Goal: Information Seeking & Learning: Learn about a topic

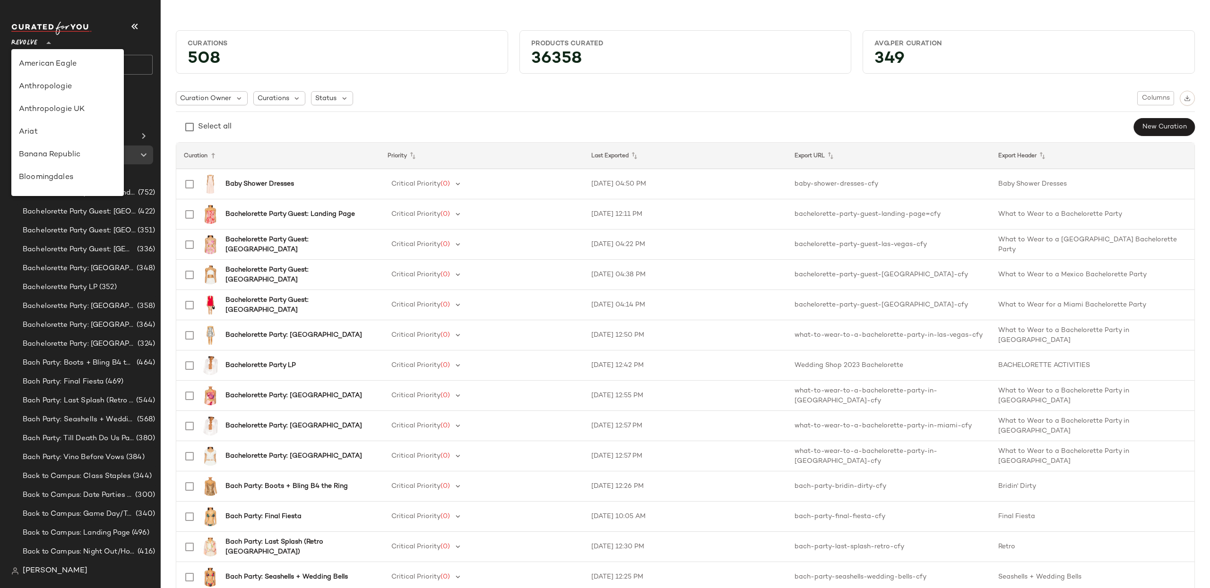
click at [36, 40] on span "Revolve" at bounding box center [24, 40] width 26 height 17
click at [51, 98] on div "Nuuly" at bounding box center [67, 99] width 97 height 11
type input "**"
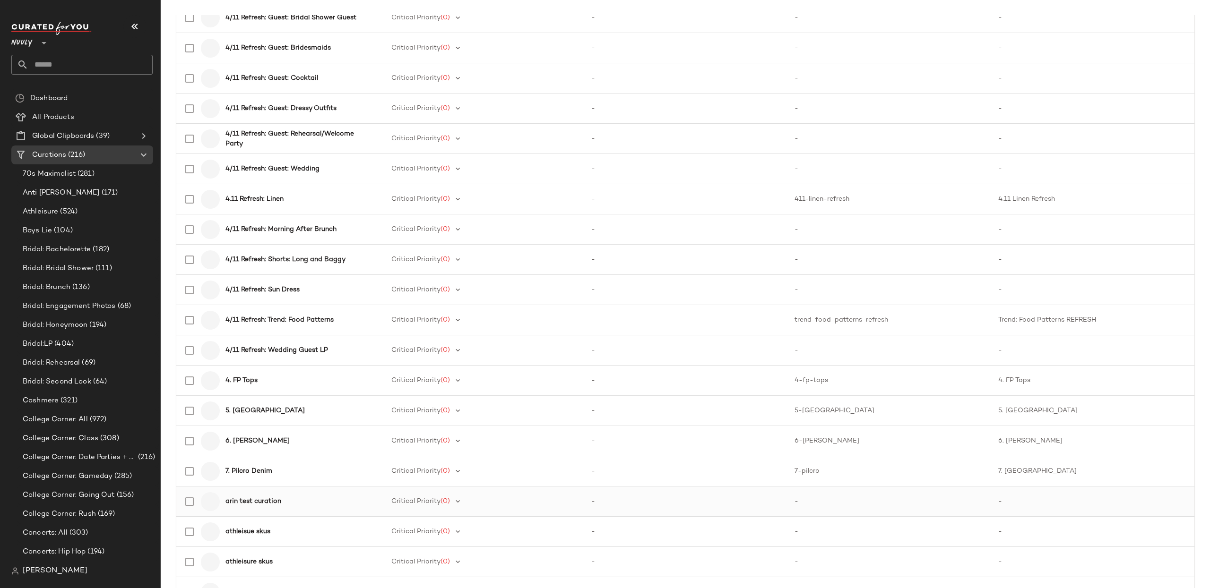
scroll to position [1149, 0]
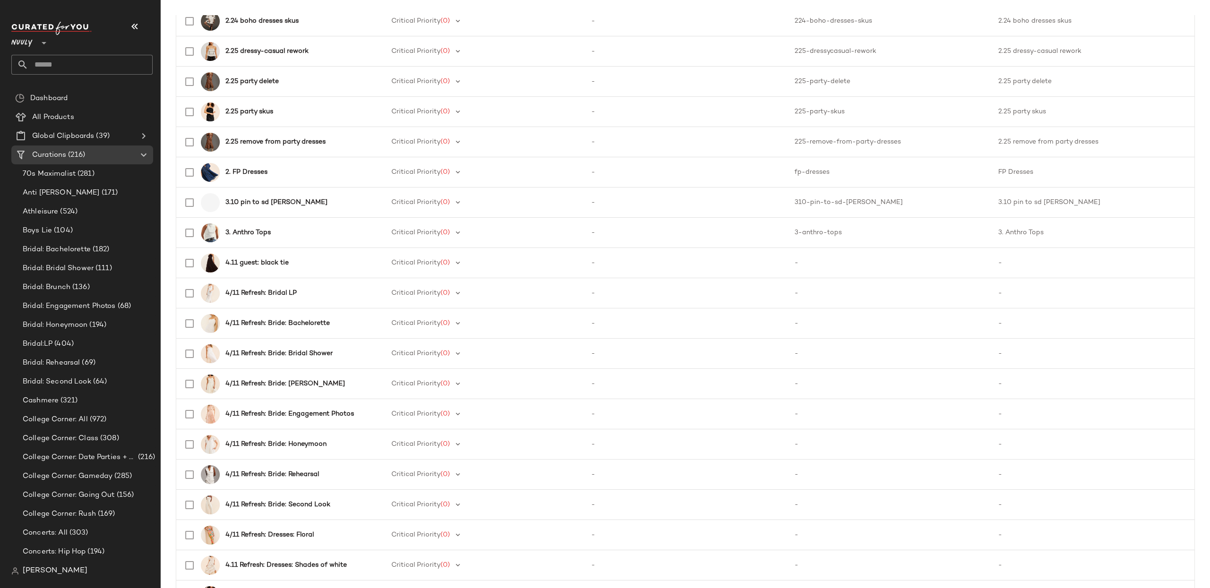
scroll to position [46, 0]
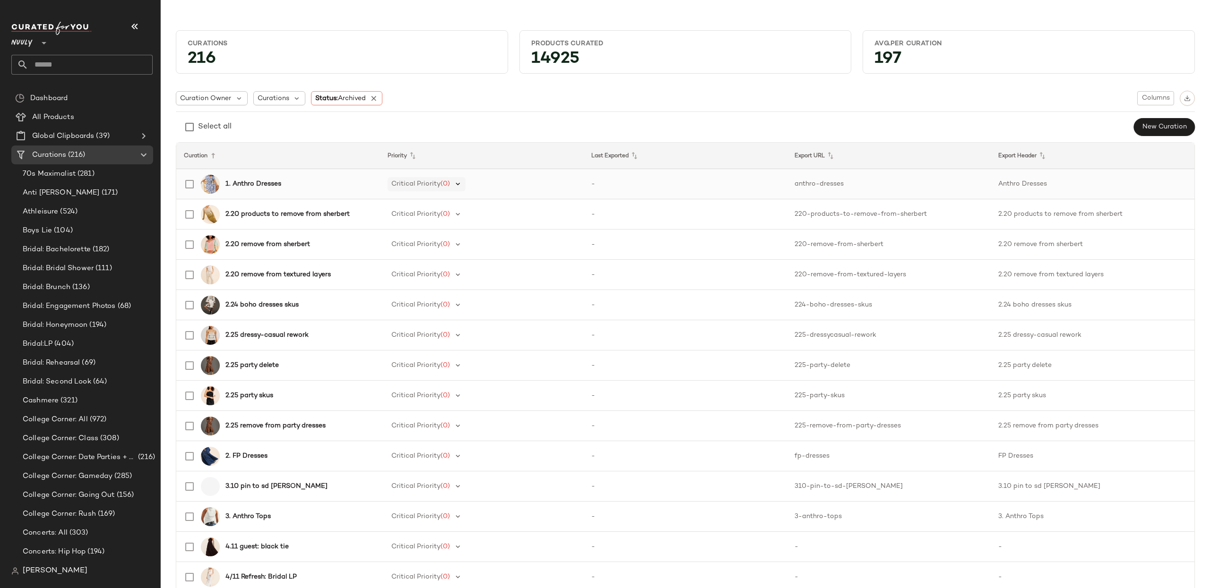
click at [455, 184] on icon at bounding box center [458, 184] width 9 height 9
click at [459, 281] on div "Low Priority (3)" at bounding box center [438, 278] width 88 height 11
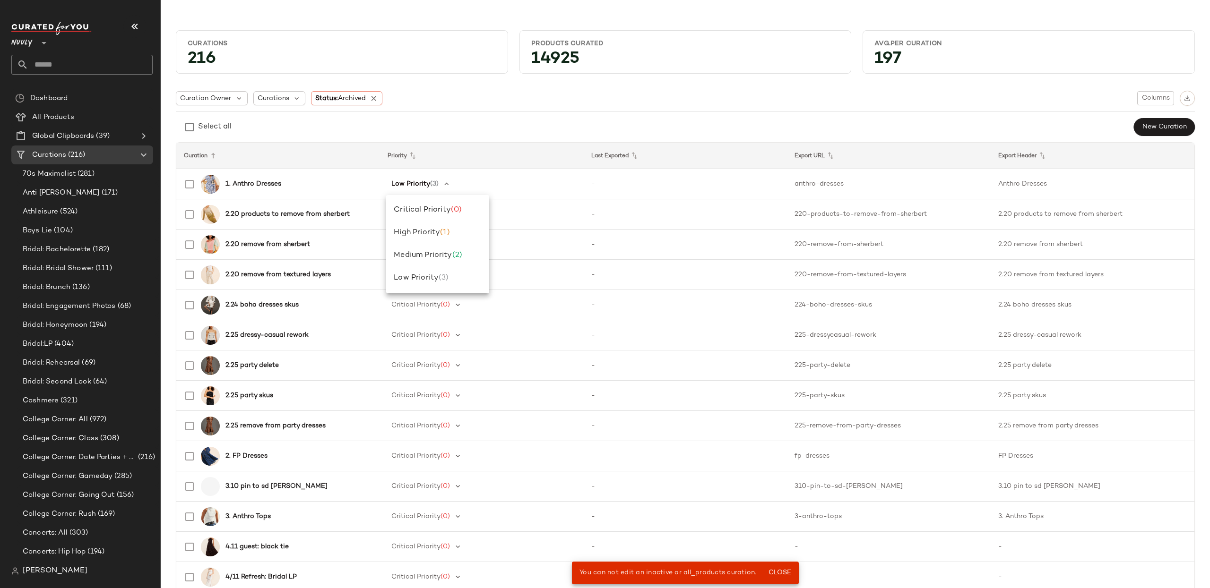
click at [444, 127] on div "Select all New Curation" at bounding box center [685, 127] width 1019 height 19
click at [376, 96] on icon at bounding box center [374, 98] width 9 height 9
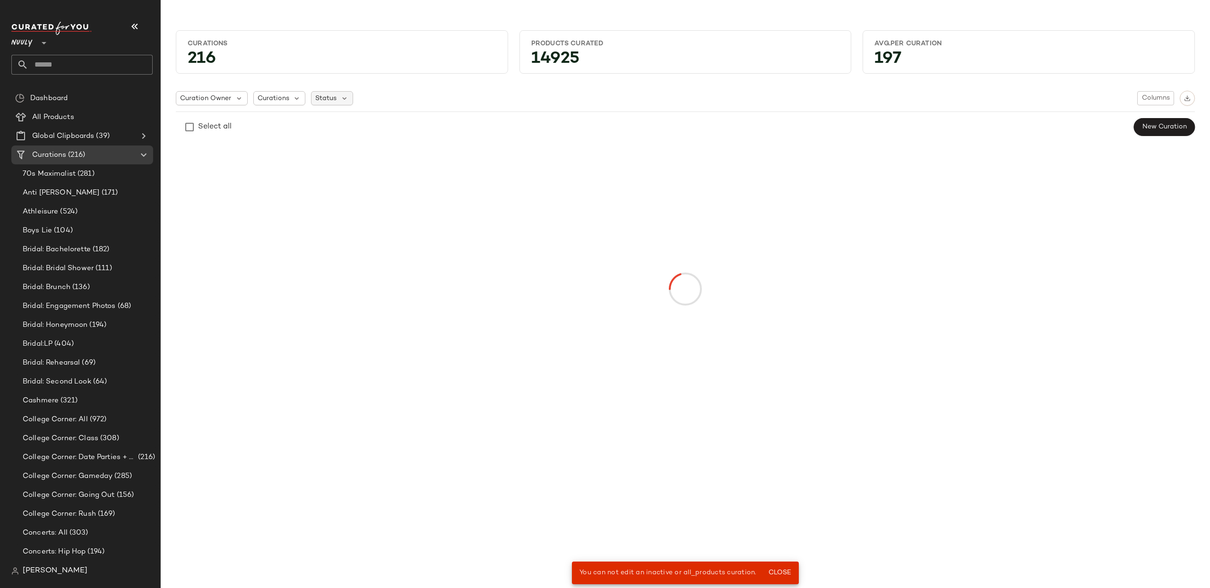
click at [327, 100] on span "Status" at bounding box center [325, 99] width 21 height 10
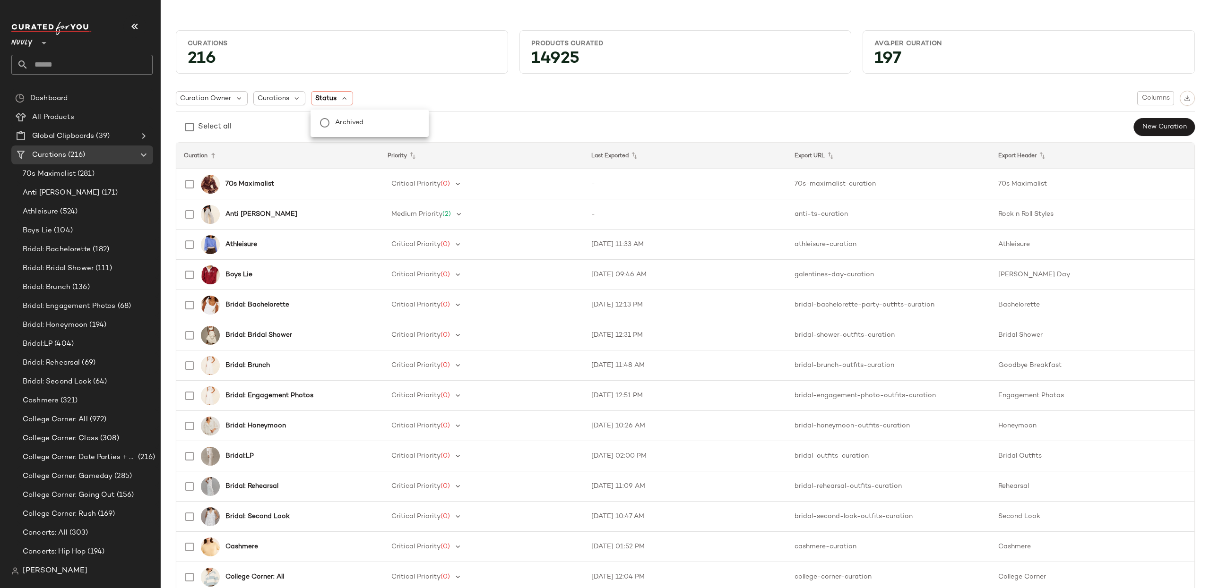
click at [546, 103] on div "Curation Owner Curations Status Columns" at bounding box center [685, 98] width 1019 height 15
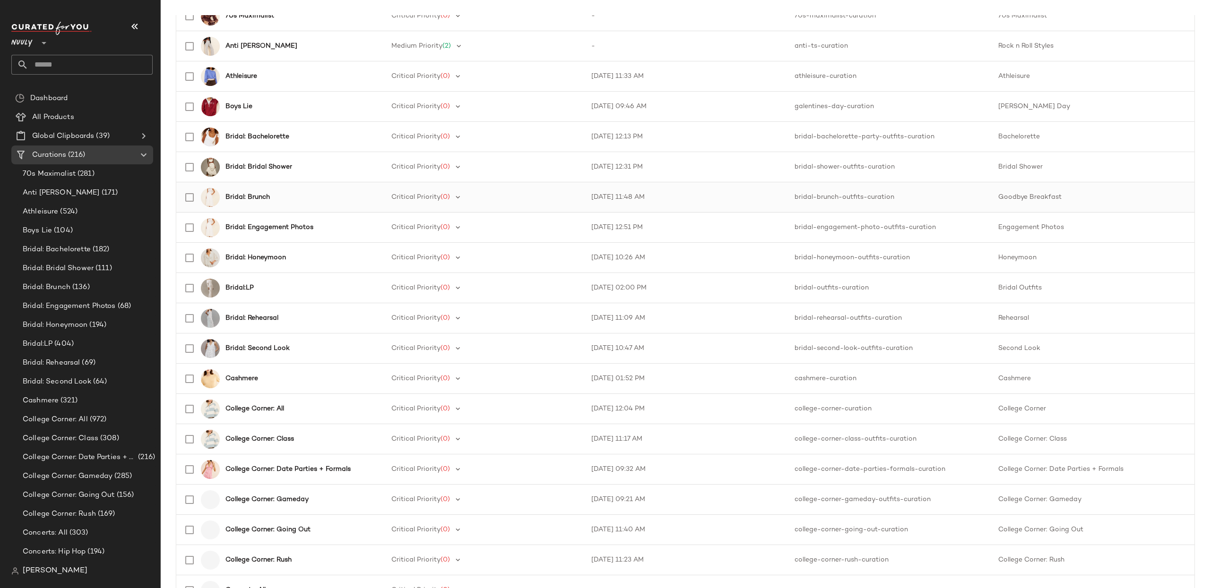
scroll to position [360, 0]
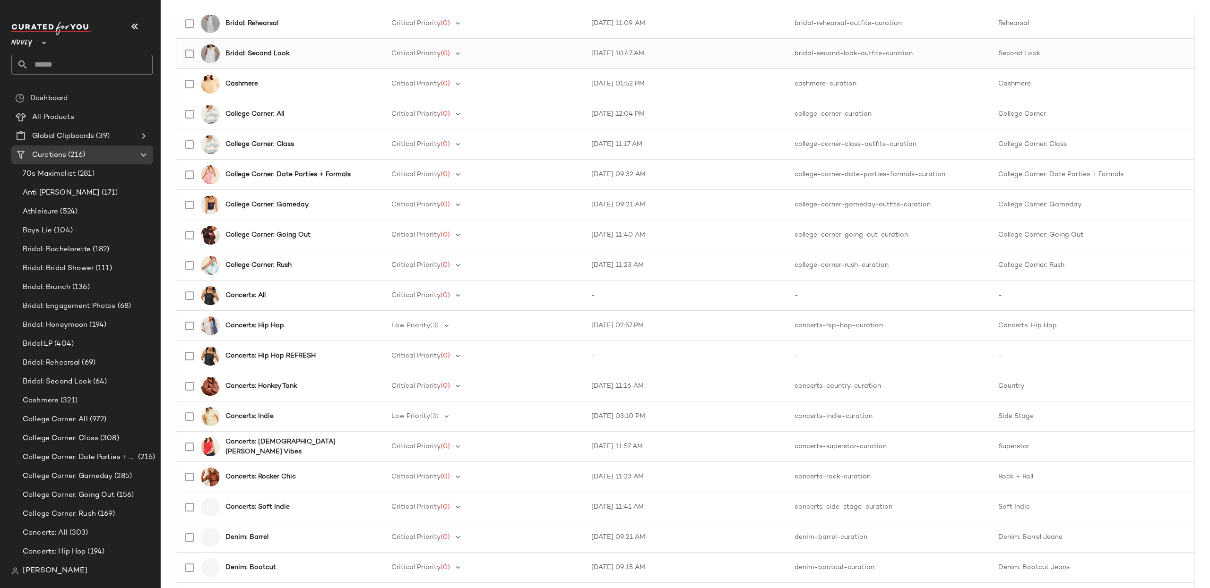
scroll to position [467, 0]
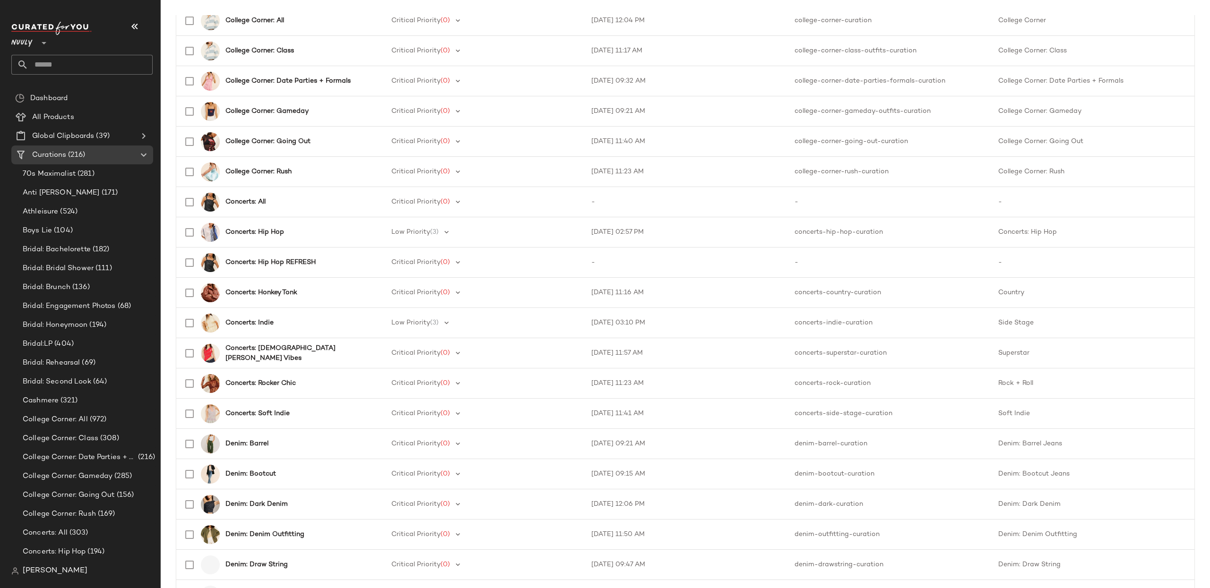
scroll to position [559, 0]
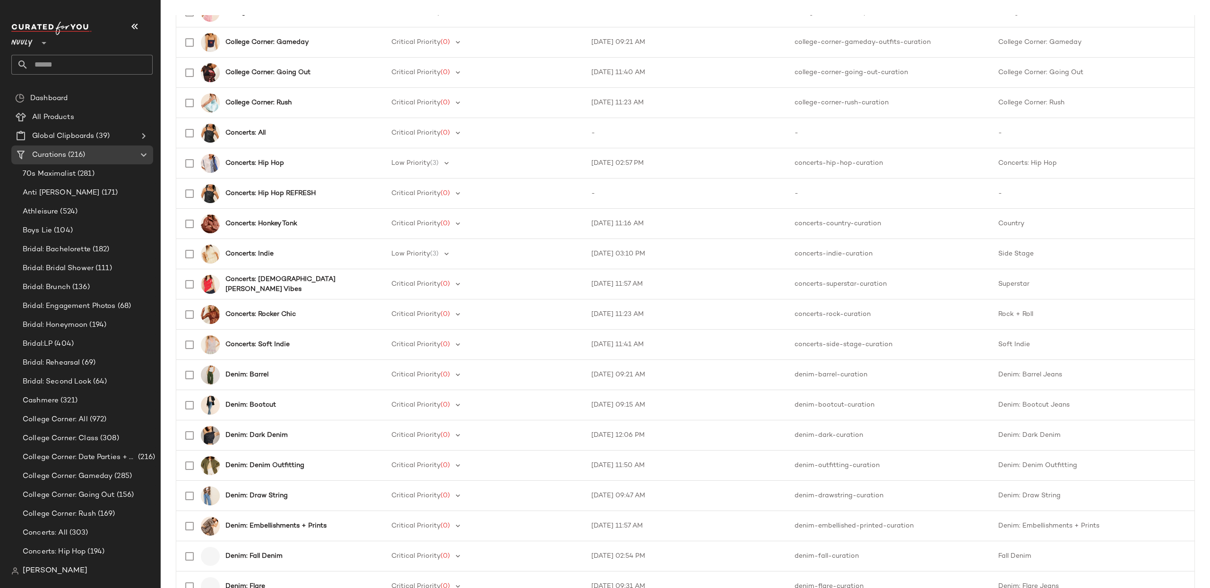
scroll to position [627, 0]
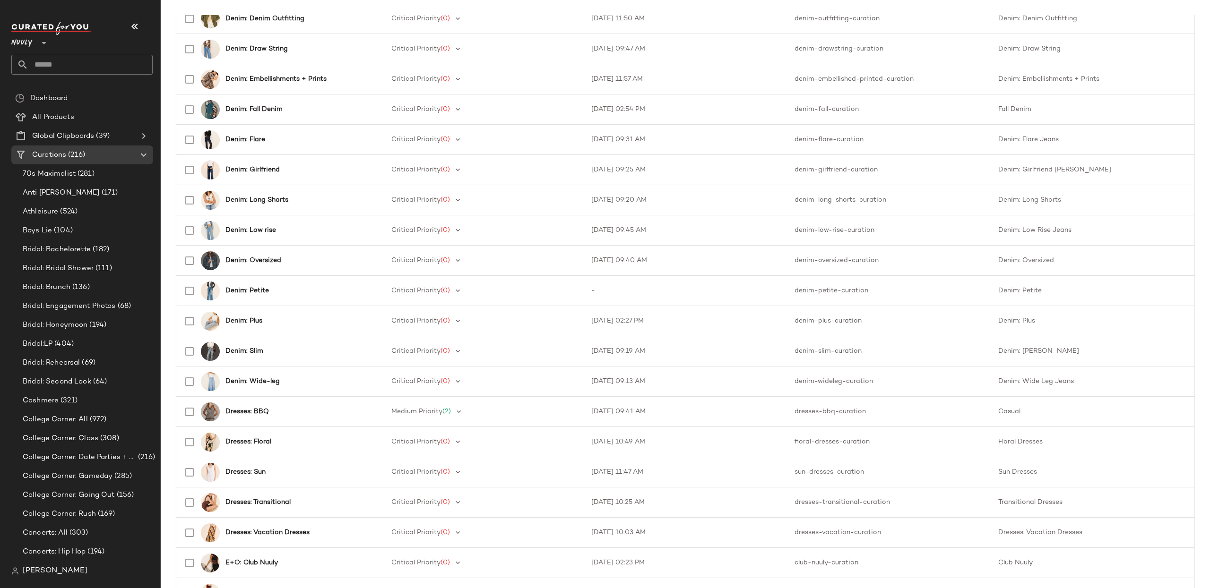
scroll to position [1149, 0]
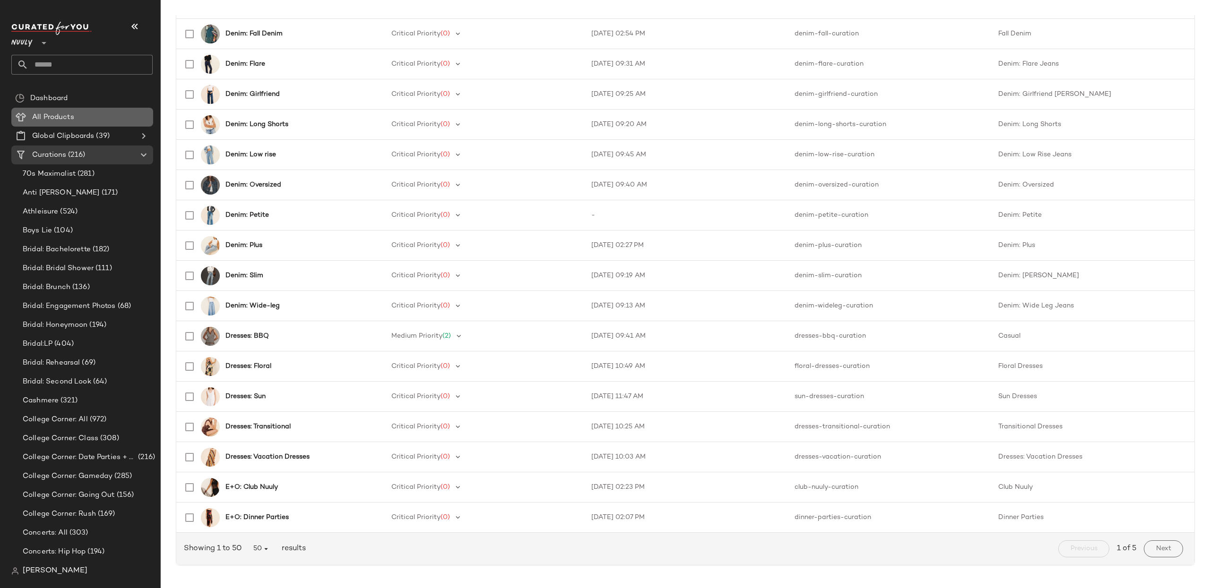
click at [95, 121] on div "All Products" at bounding box center [89, 117] width 120 height 11
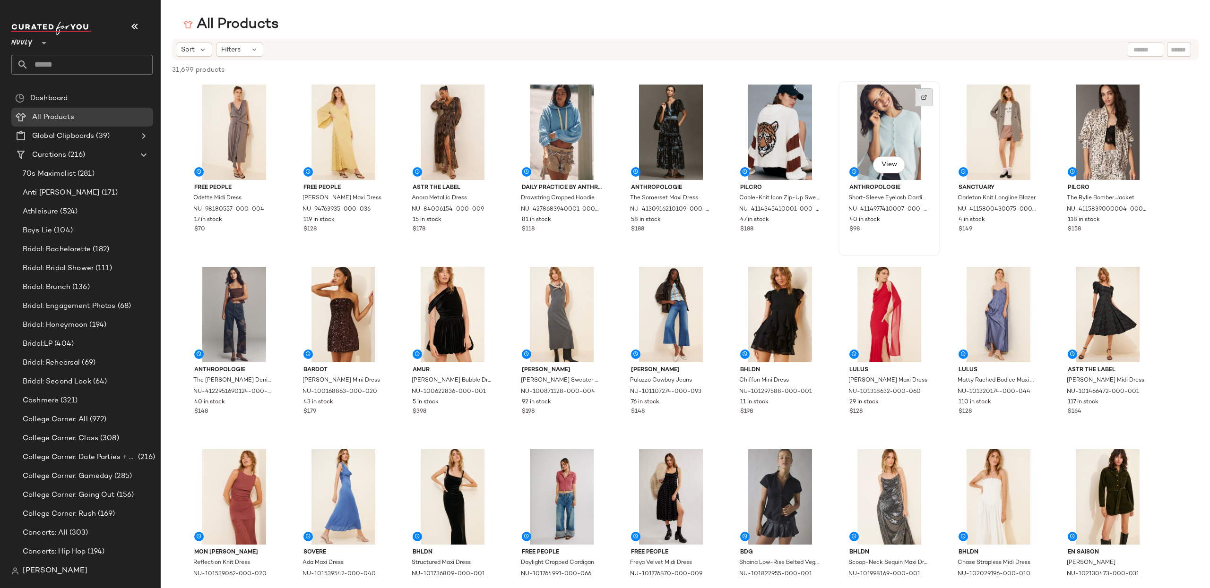
click at [931, 98] on div at bounding box center [924, 97] width 18 height 18
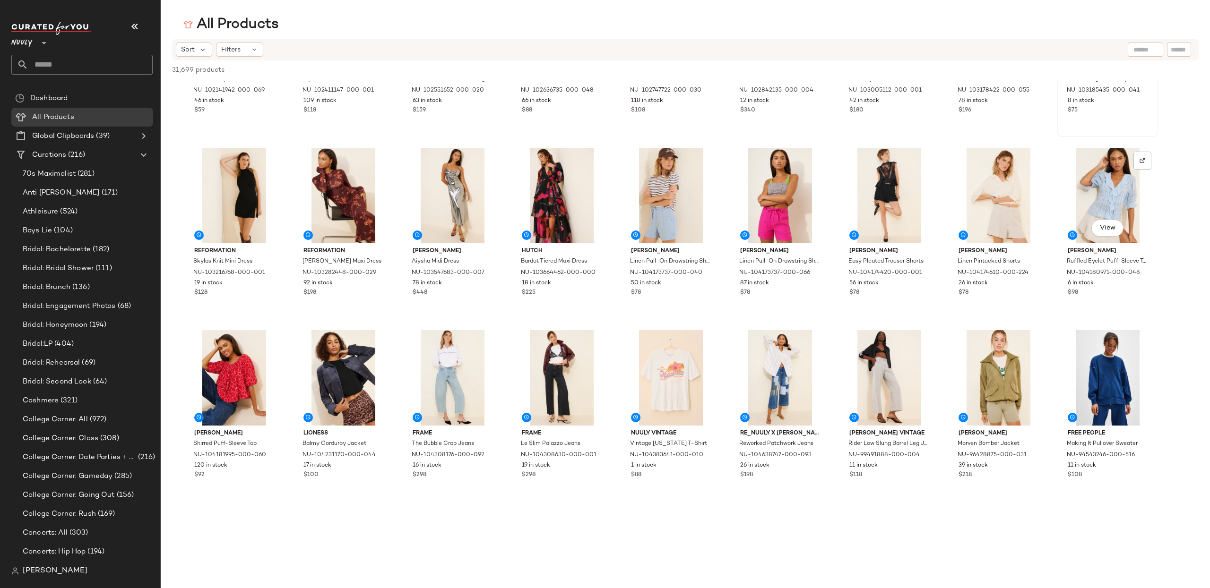
scroll to position [675, 0]
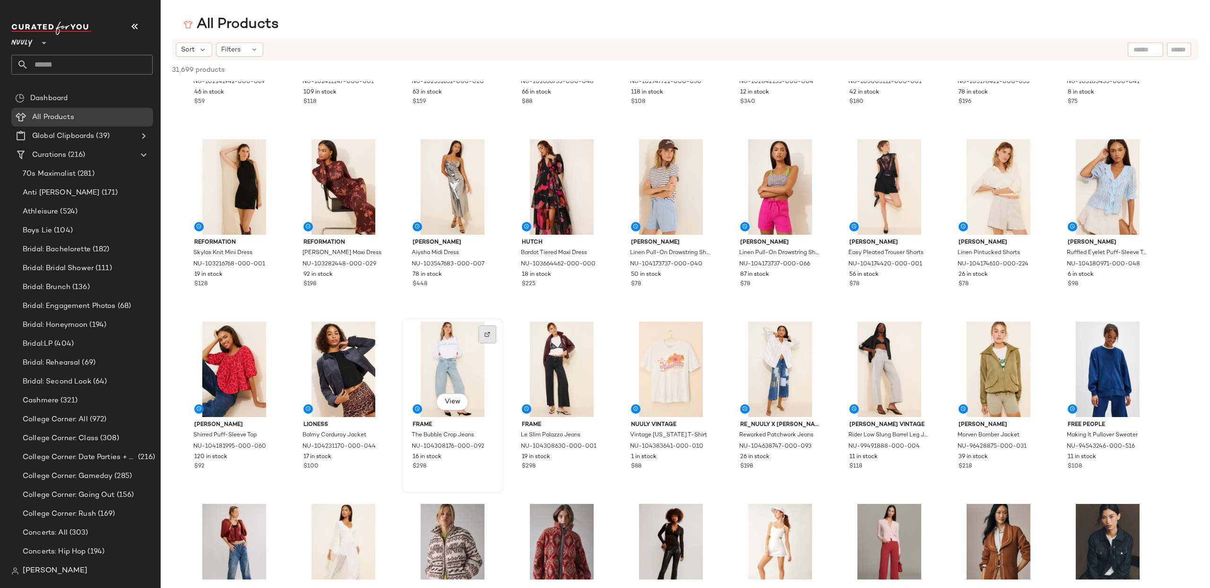
click at [487, 335] on img at bounding box center [487, 335] width 6 height 6
click at [597, 328] on div at bounding box center [596, 335] width 18 height 18
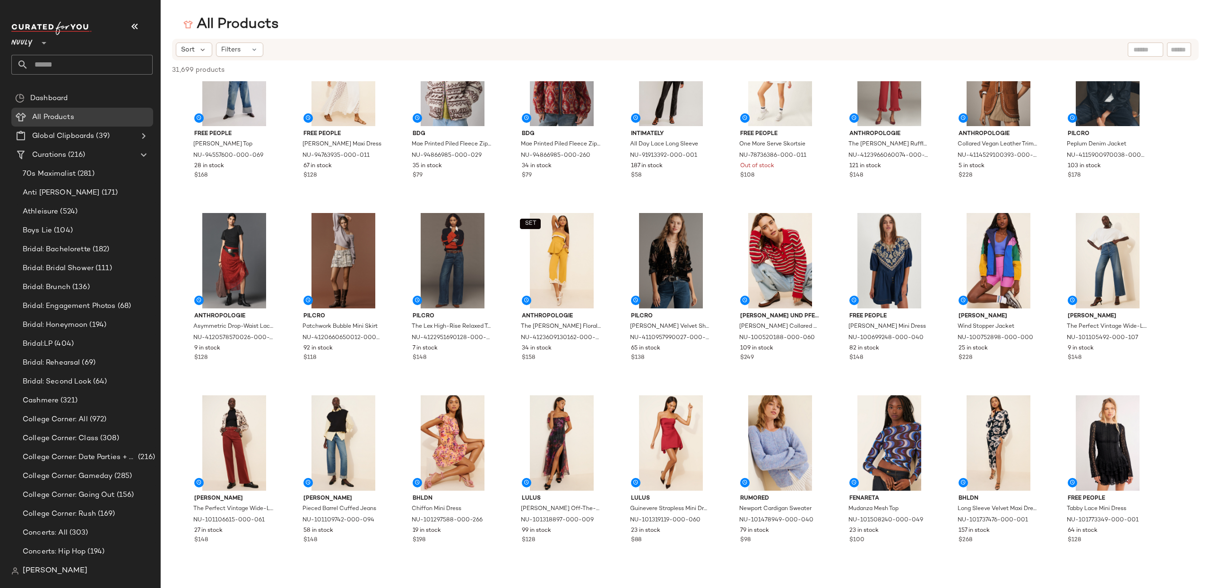
scroll to position [1150, 0]
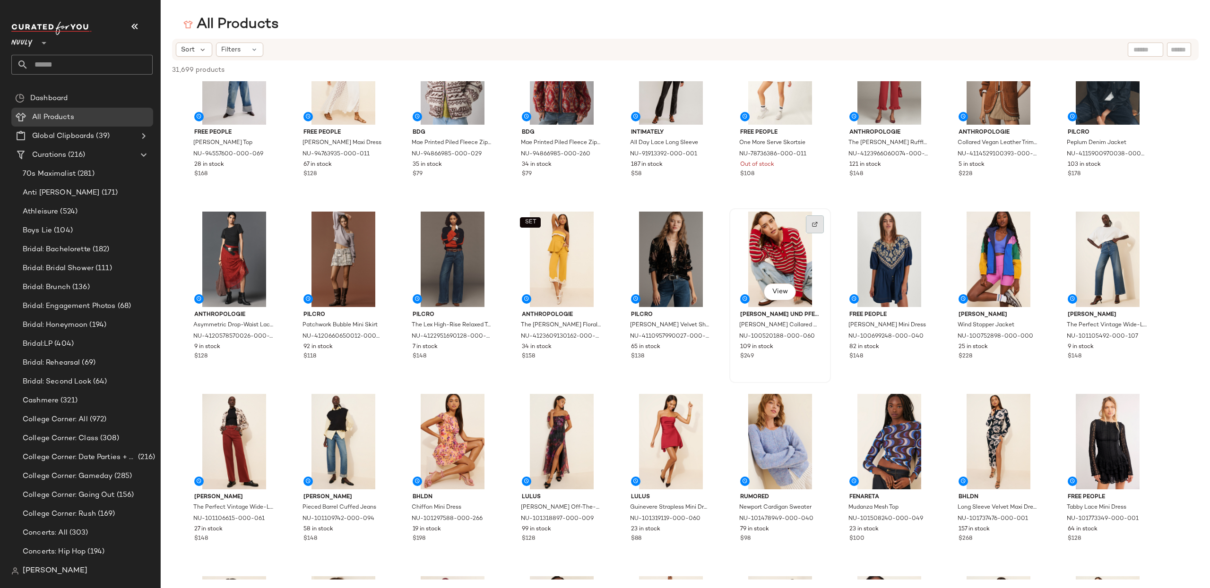
click at [813, 223] on img at bounding box center [815, 225] width 6 height 6
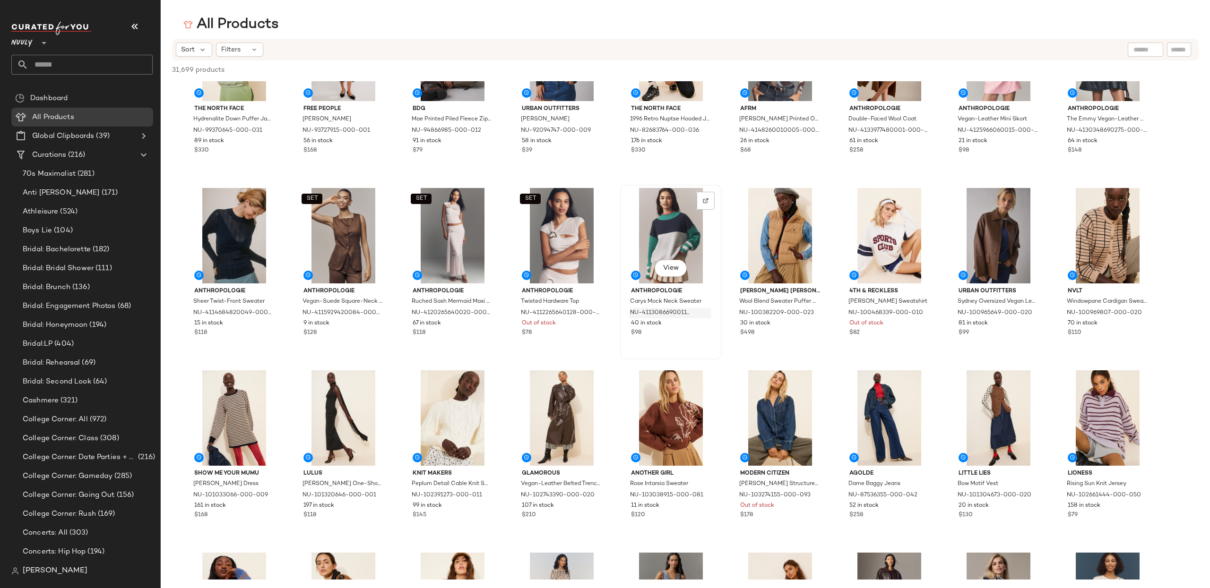
scroll to position [2435, 0]
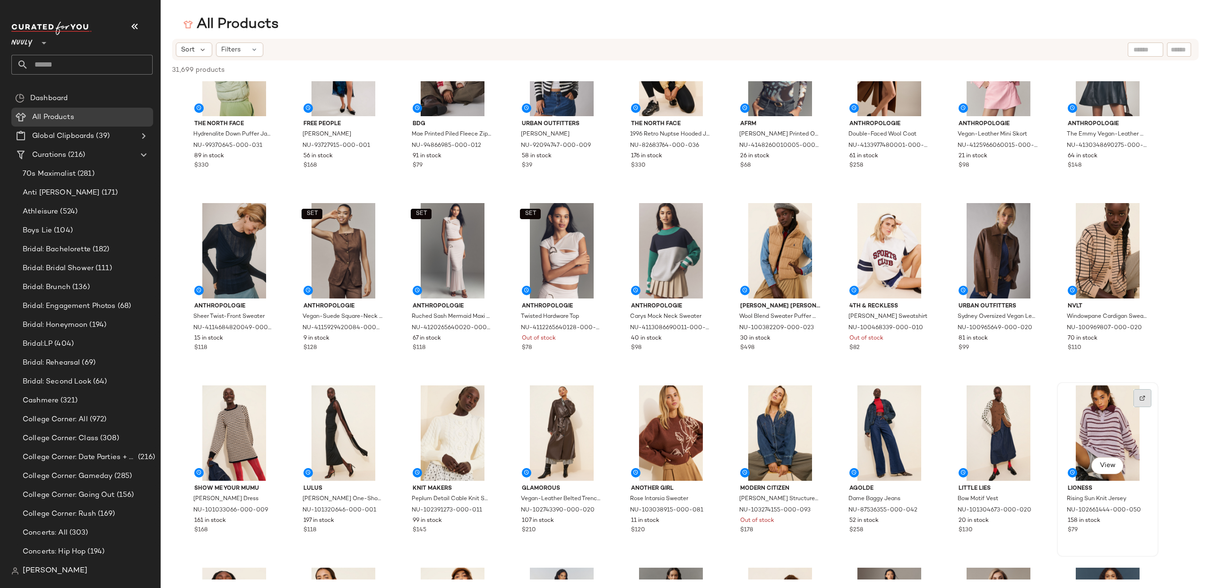
click at [1145, 397] on div at bounding box center [1142, 398] width 18 height 18
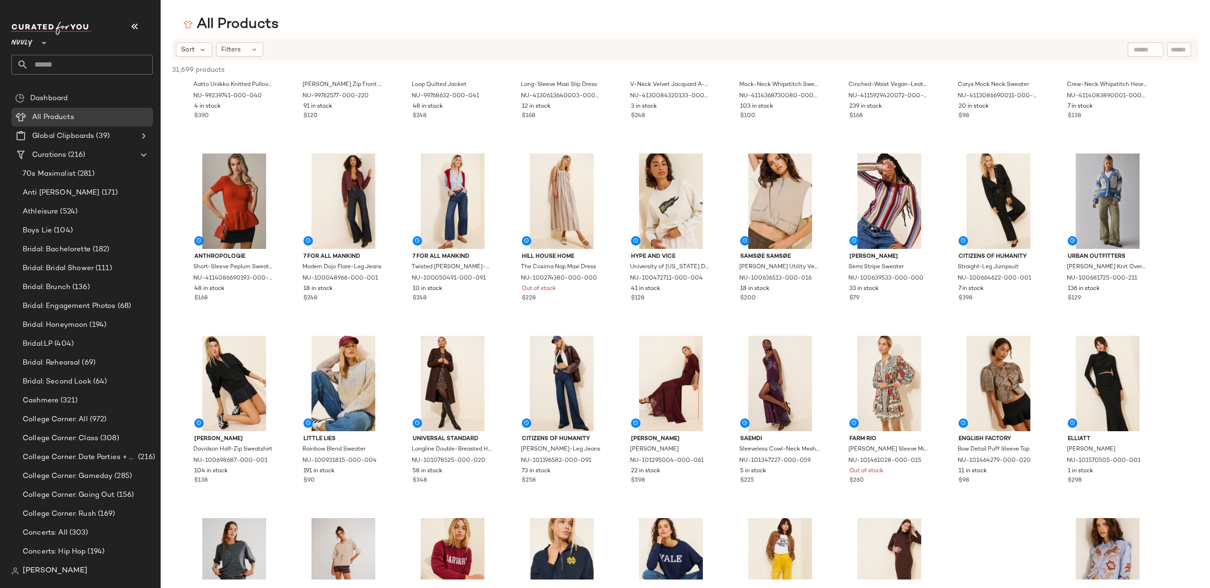
scroll to position [3029, 0]
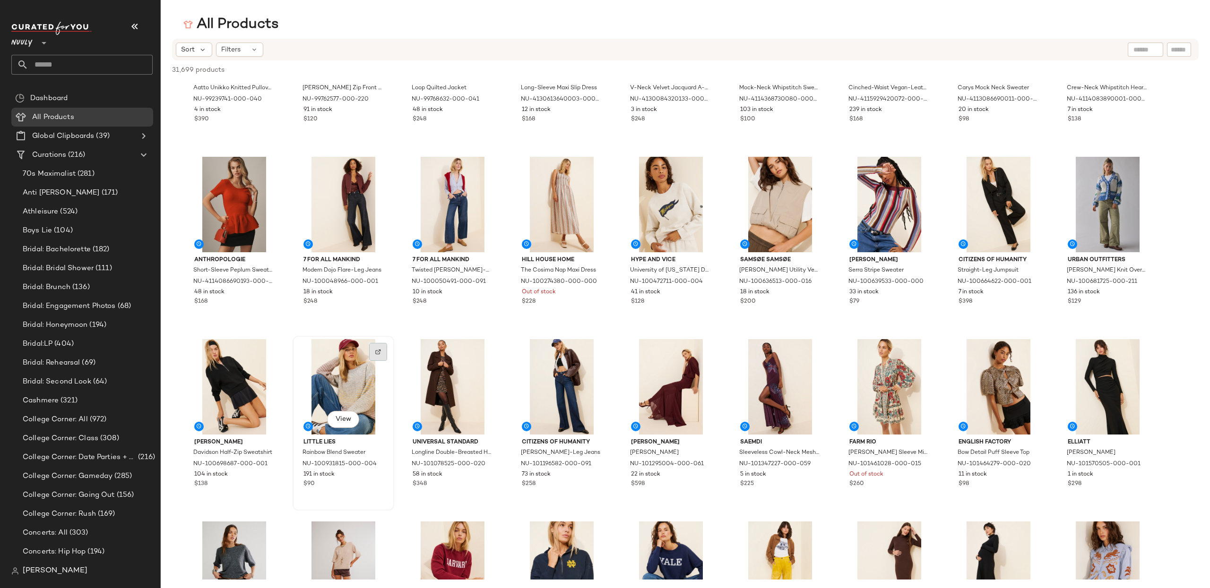
click at [379, 351] on img at bounding box center [378, 352] width 6 height 6
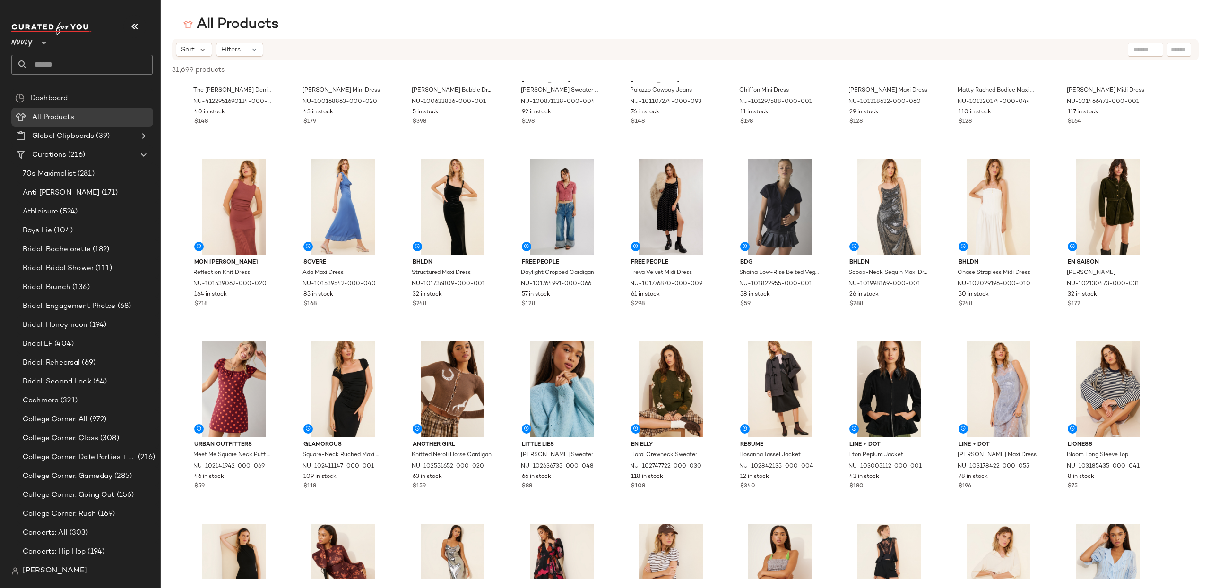
scroll to position [296, 0]
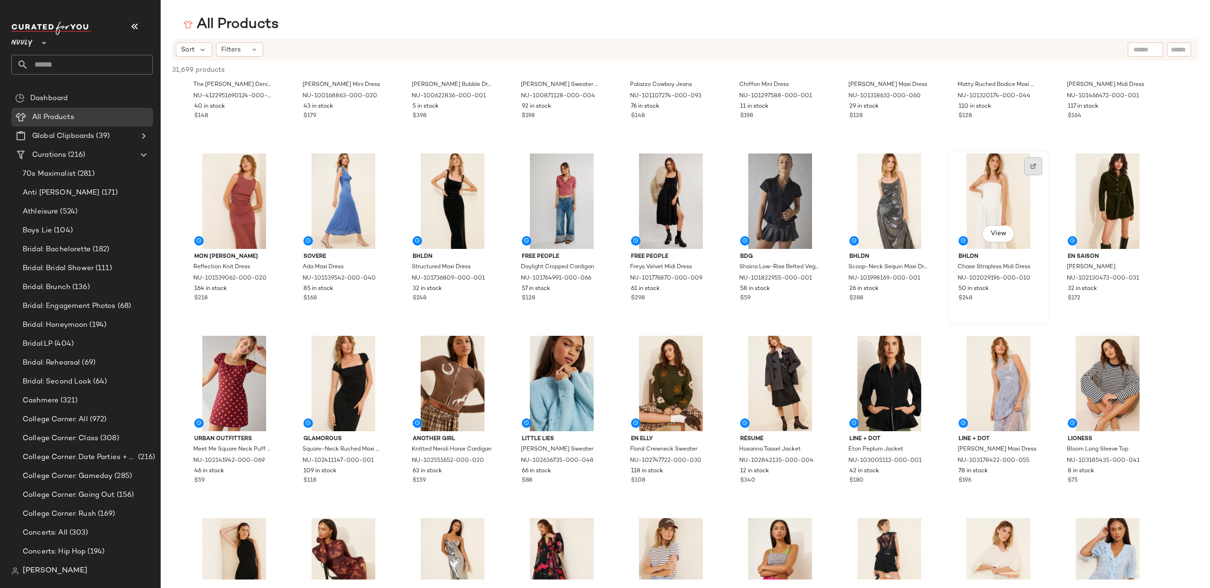
click at [1041, 162] on div at bounding box center [1033, 166] width 18 height 18
